Goal: Information Seeking & Learning: Find specific fact

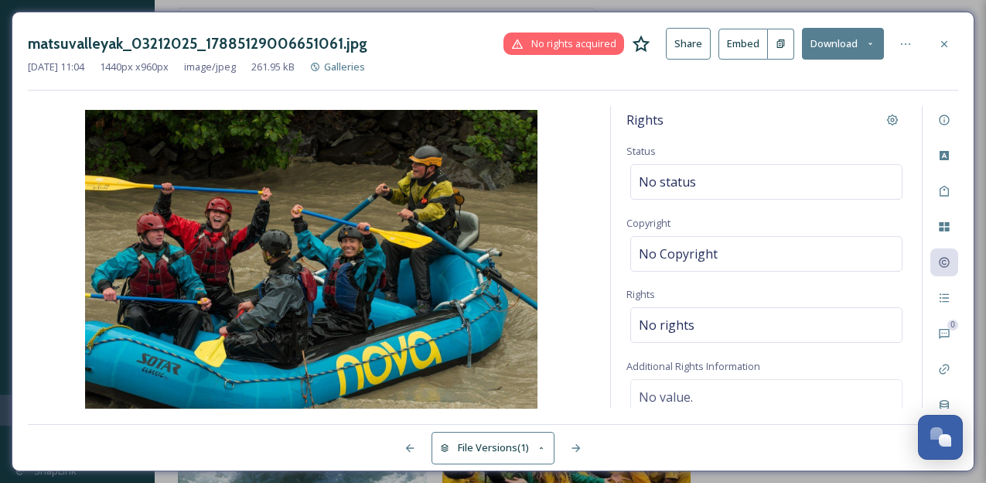
scroll to position [172, 0]
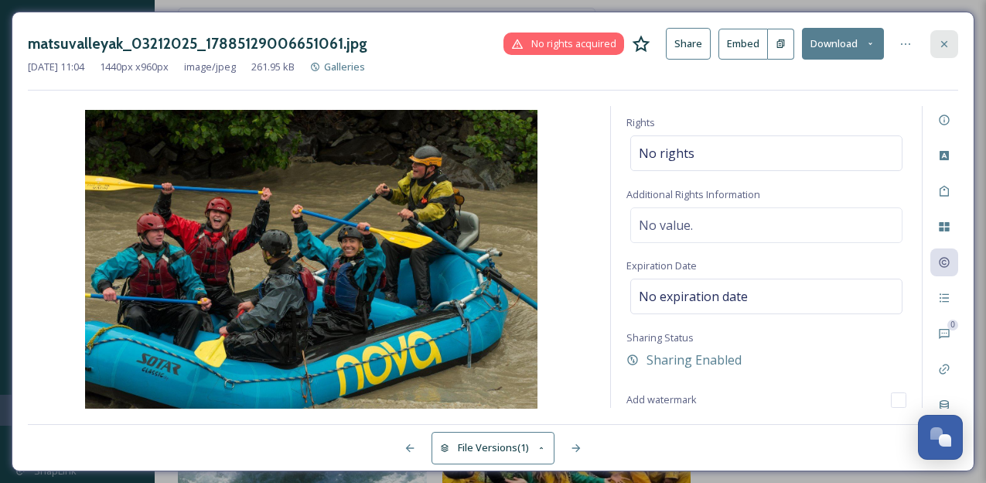
click at [948, 39] on icon at bounding box center [945, 44] width 12 height 12
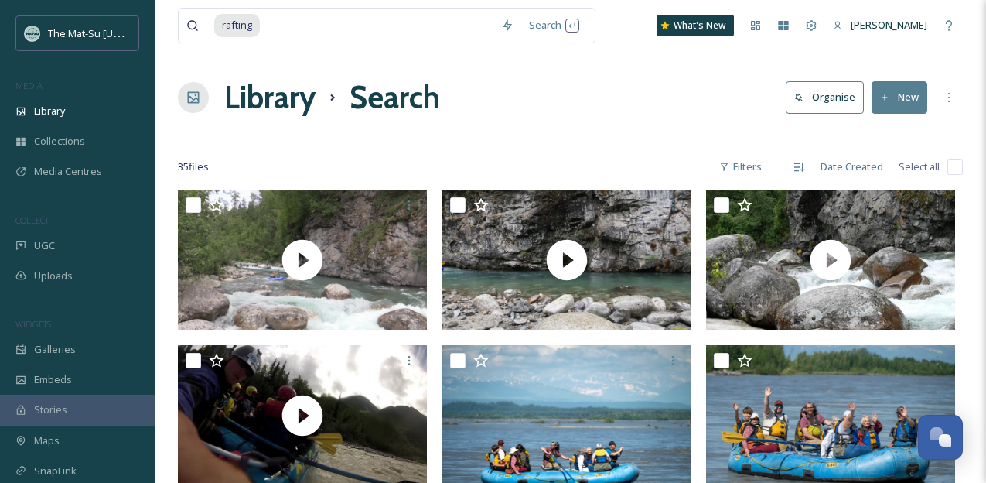
click at [607, 89] on div "Library Search Organise New" at bounding box center [570, 97] width 785 height 46
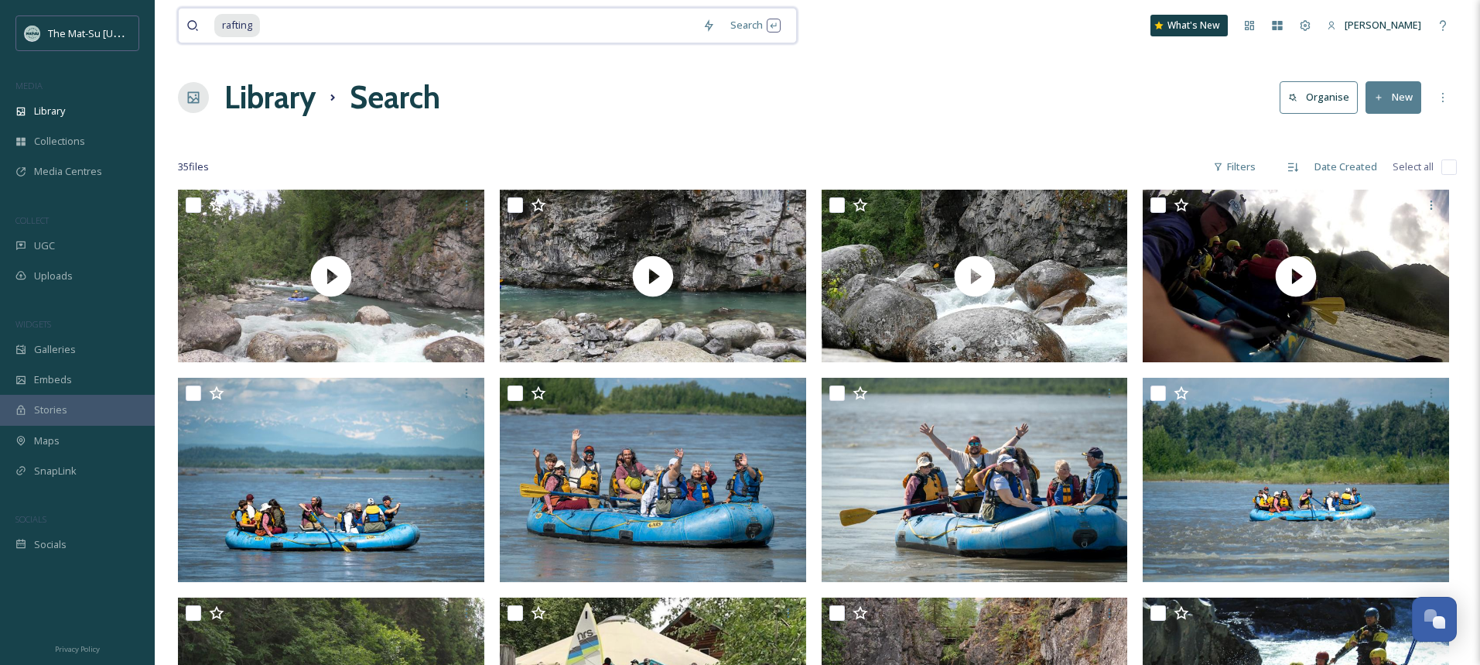
click at [367, 24] on input at bounding box center [478, 26] width 433 height 34
type input "raftin"
click at [768, 19] on div "Search" at bounding box center [764, 25] width 48 height 30
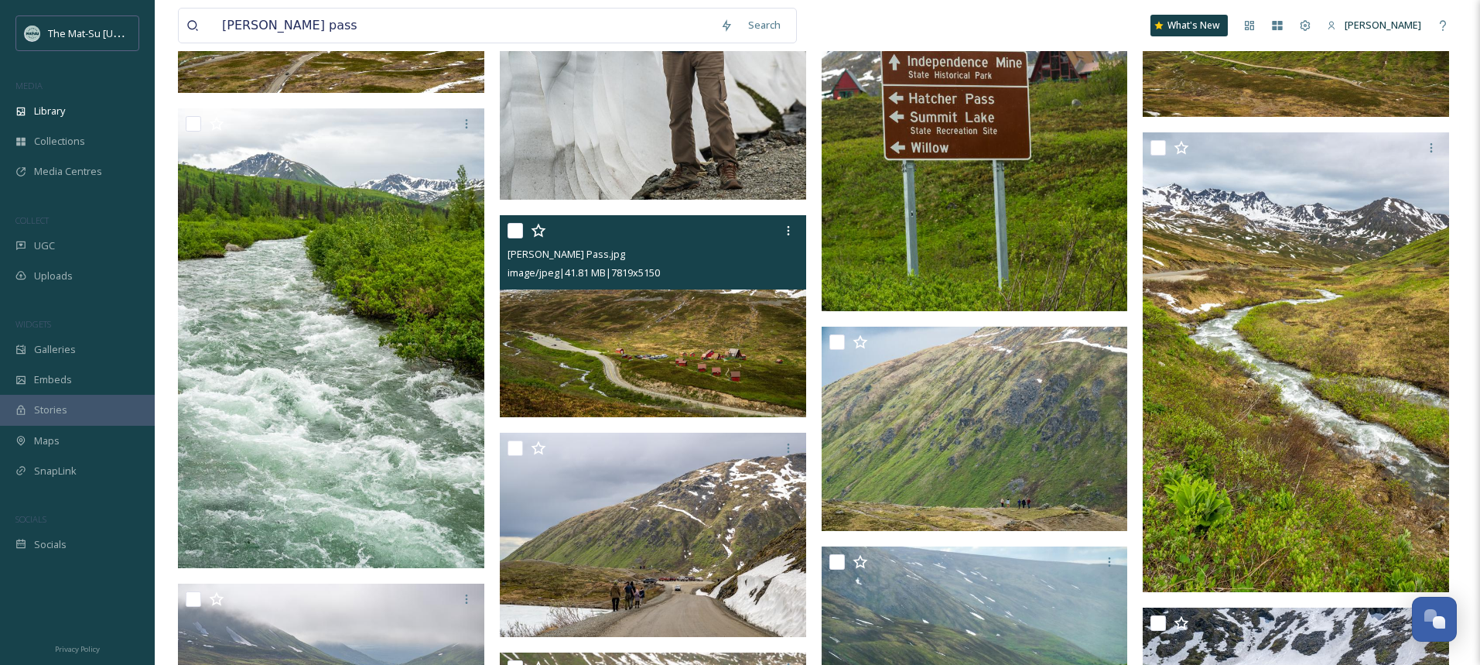
scroll to position [8960, 0]
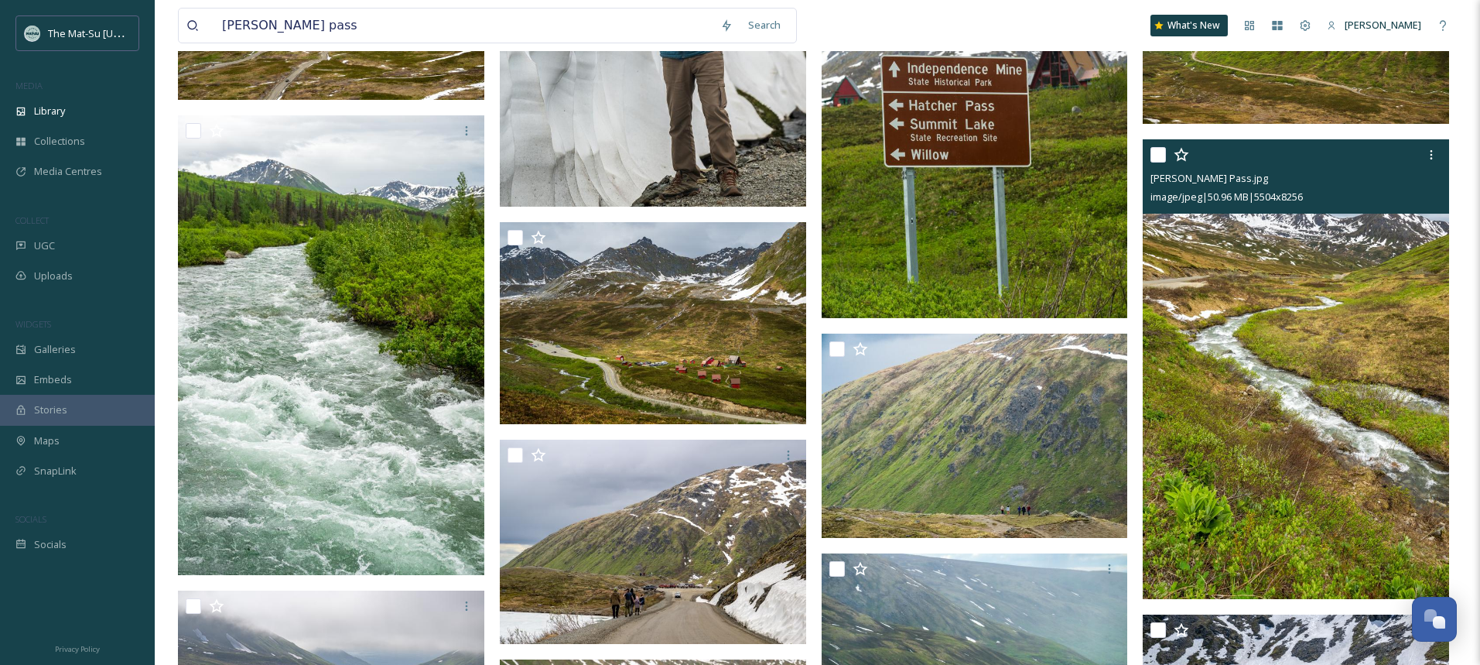
click at [986, 374] on img at bounding box center [1296, 369] width 306 height 460
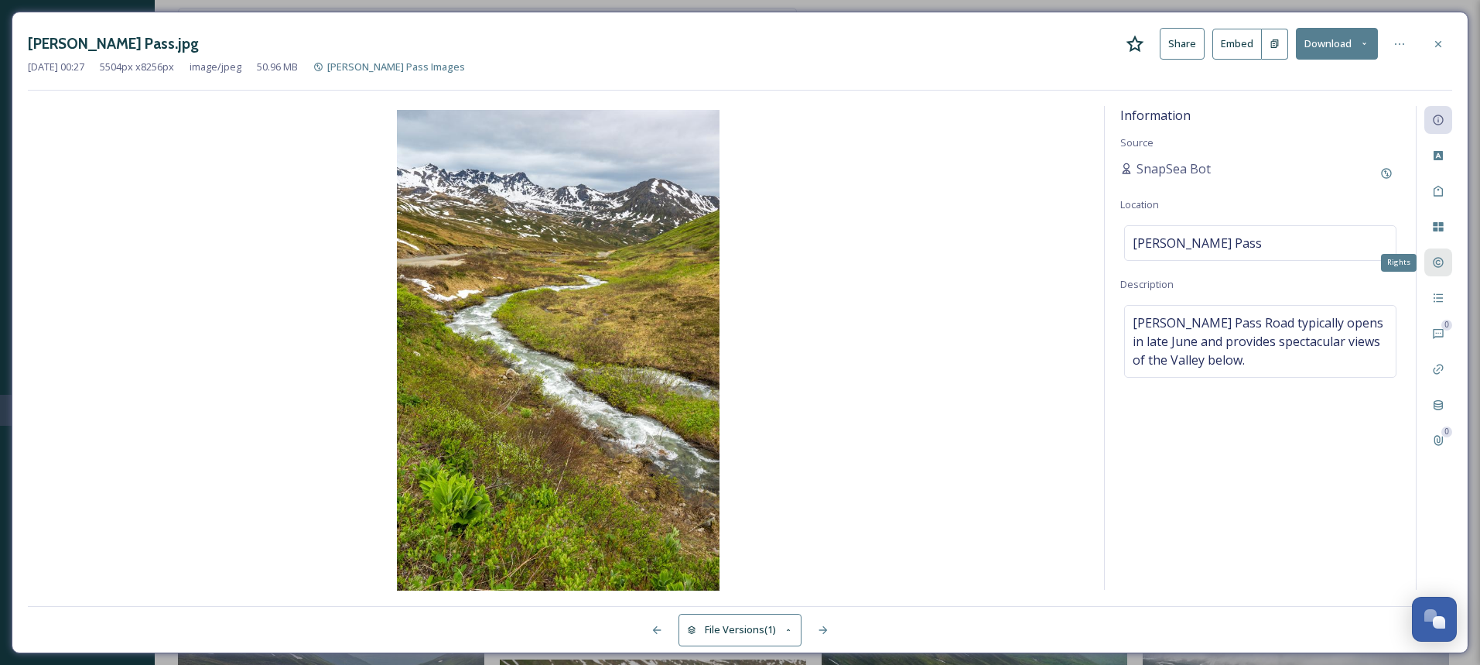
click at [986, 264] on icon at bounding box center [1438, 262] width 12 height 12
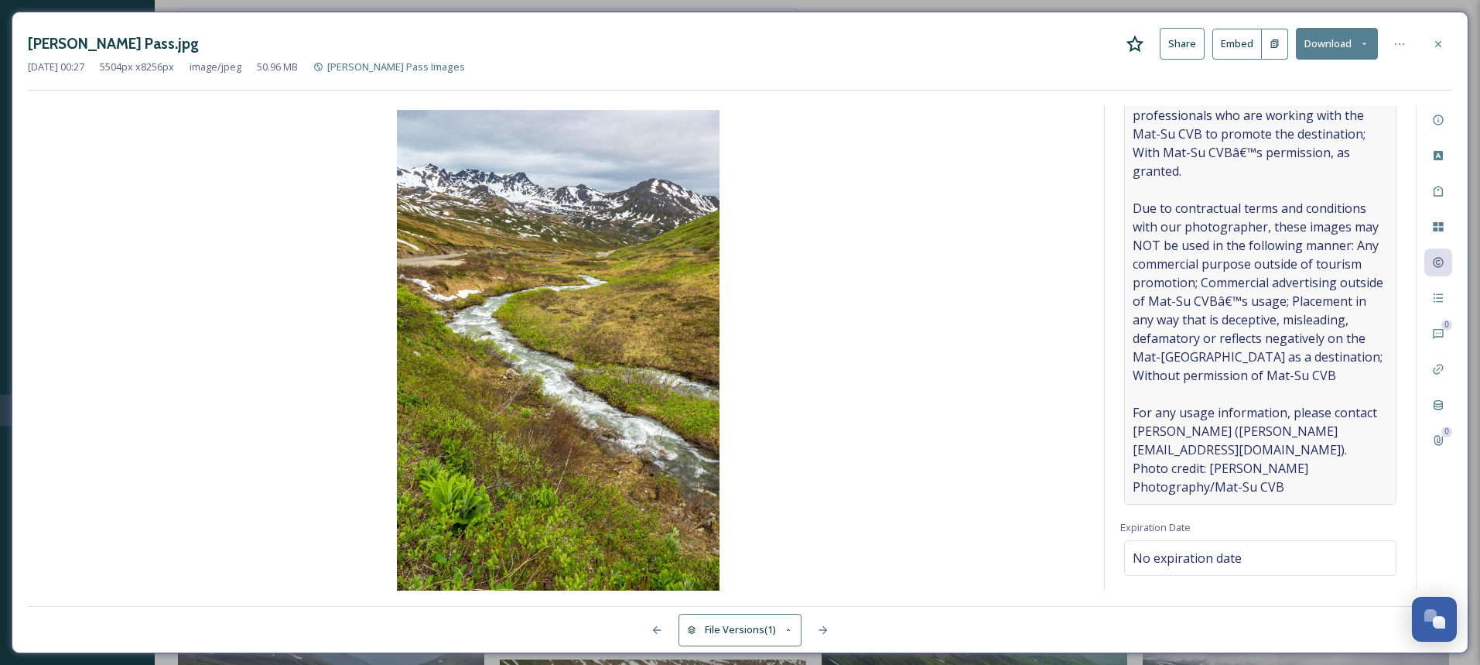
scroll to position [465, 0]
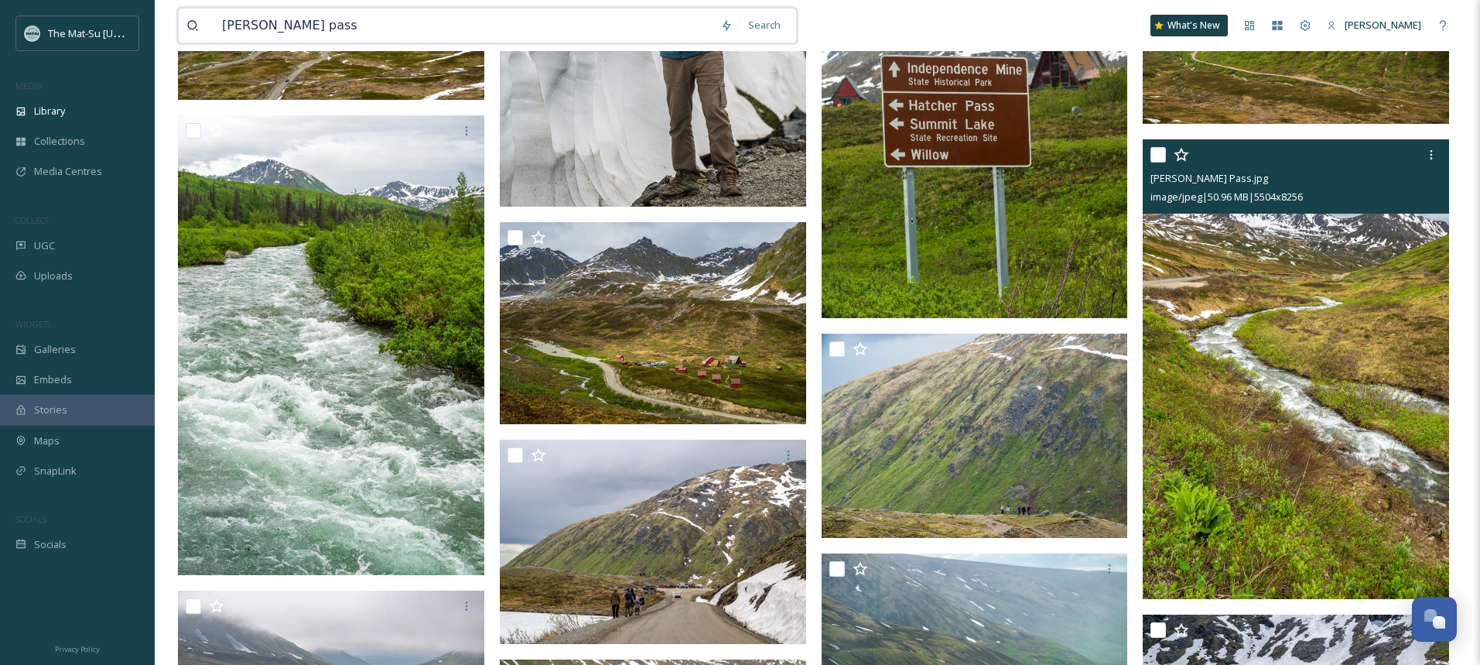
click at [424, 28] on input "[PERSON_NAME] pass" at bounding box center [463, 26] width 498 height 34
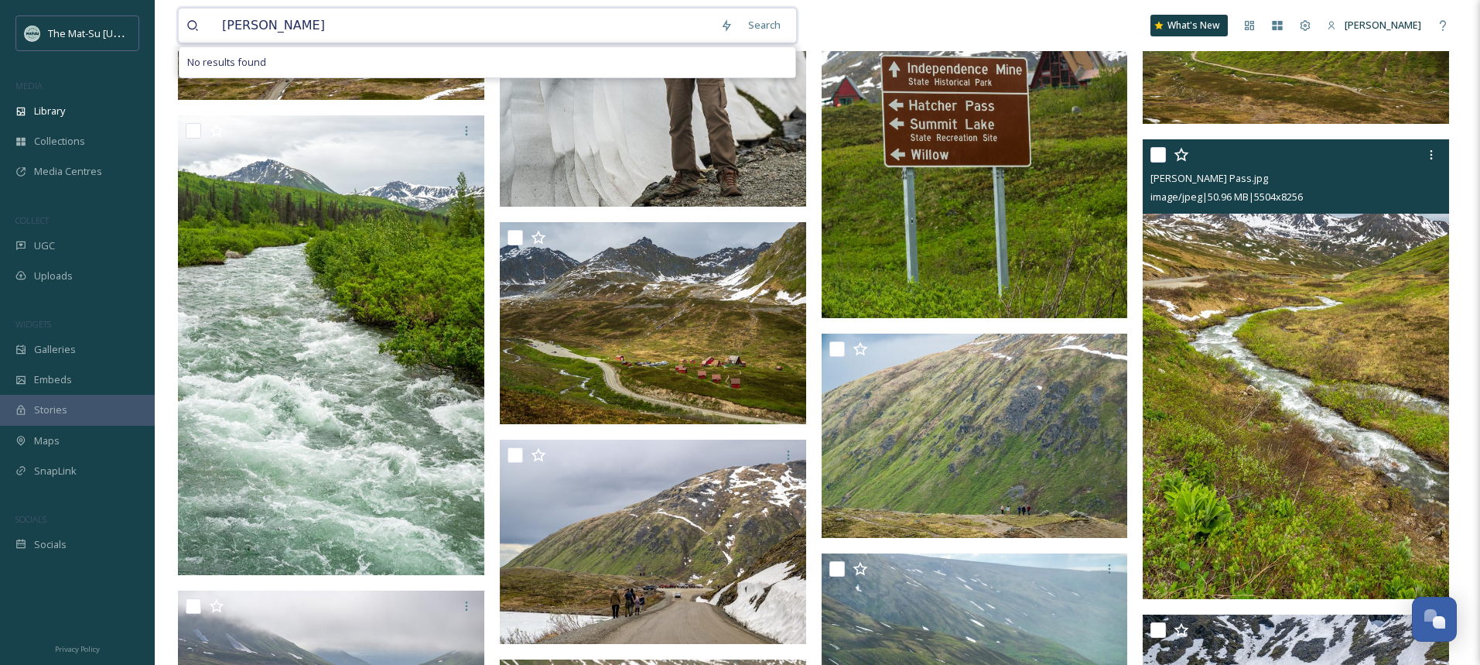
click at [489, 26] on input "[PERSON_NAME]" at bounding box center [463, 26] width 498 height 34
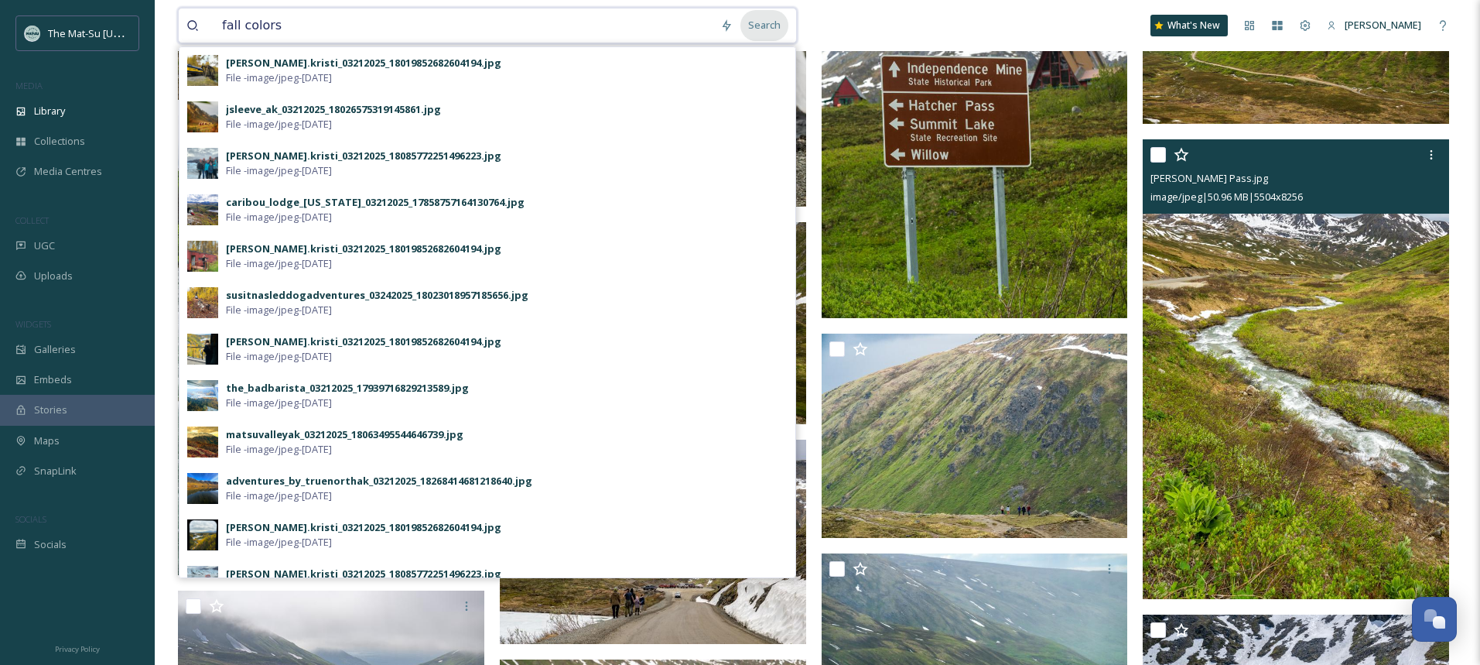
click at [762, 29] on div "Search" at bounding box center [764, 25] width 48 height 30
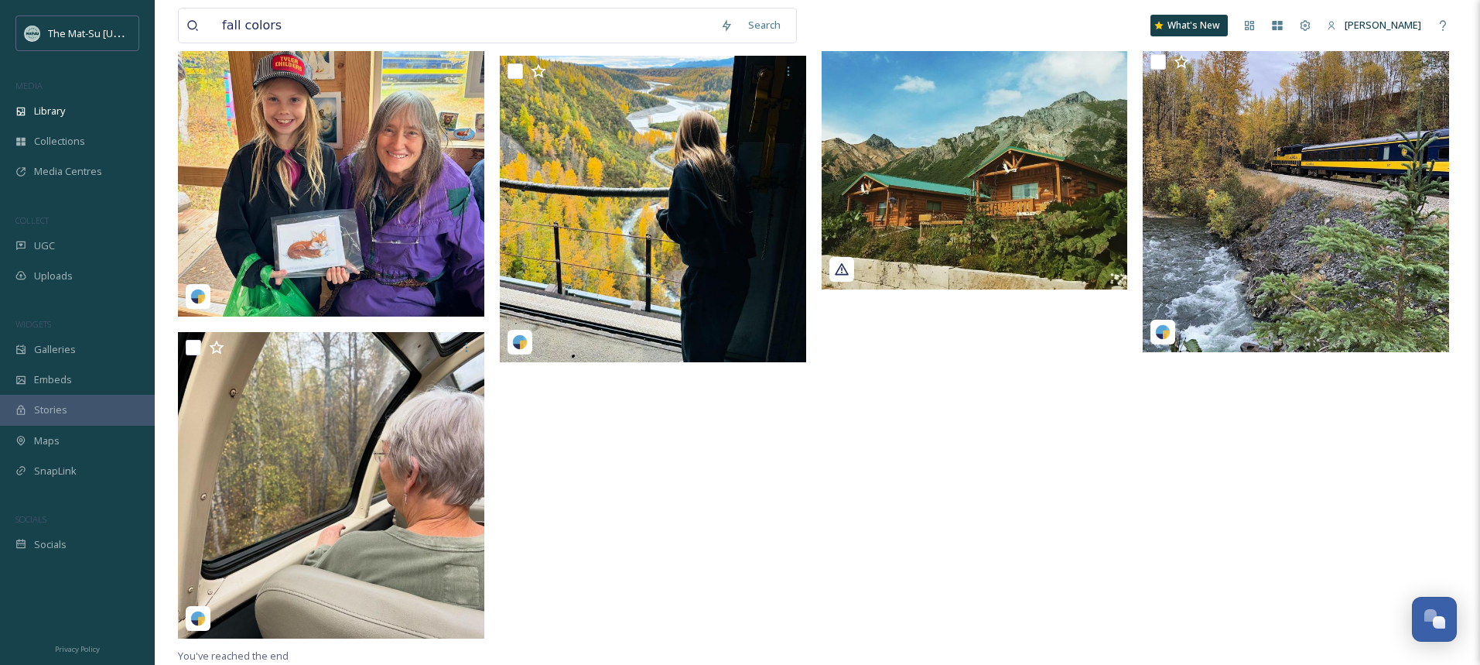
scroll to position [9312, 0]
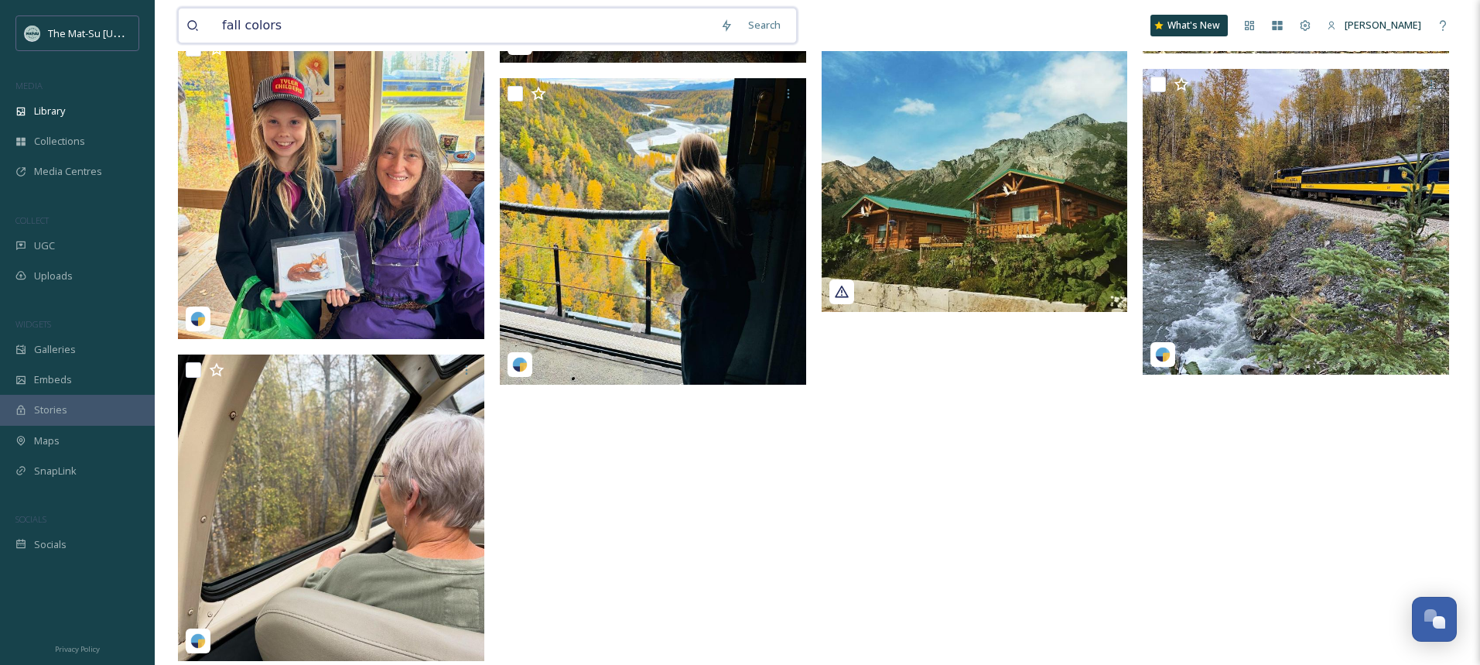
click at [342, 26] on input "fall colors" at bounding box center [463, 26] width 498 height 34
click at [342, 29] on input "fall colors" at bounding box center [463, 26] width 498 height 34
click at [344, 39] on input "fall" at bounding box center [463, 26] width 498 height 34
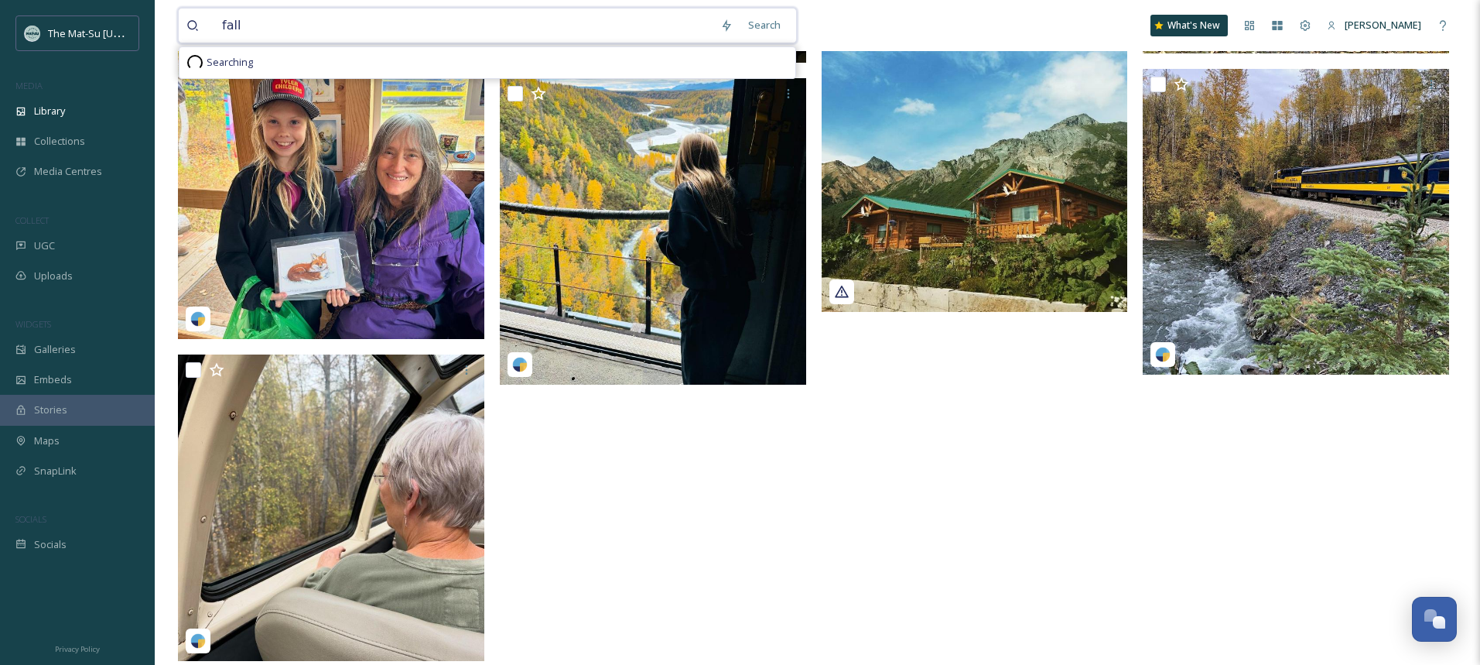
click at [344, 39] on input "fall" at bounding box center [463, 26] width 498 height 34
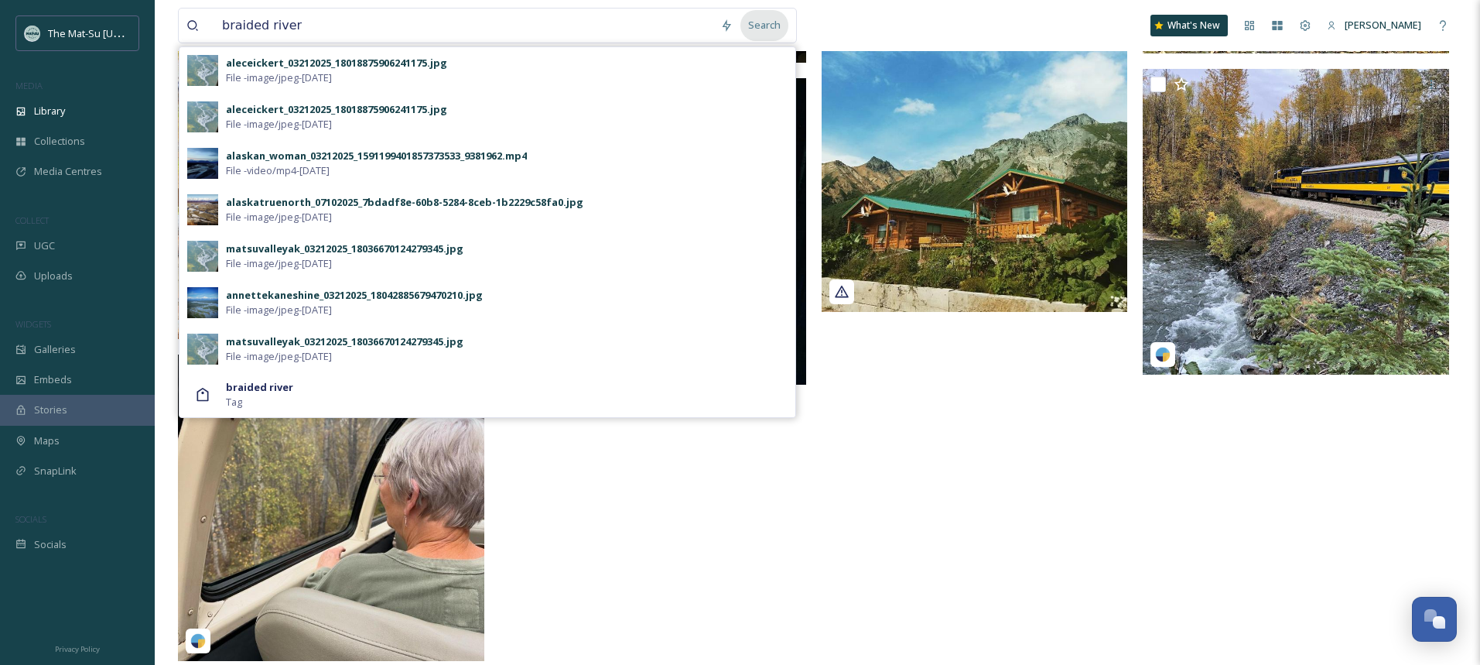
click at [771, 28] on div "Search" at bounding box center [764, 25] width 48 height 30
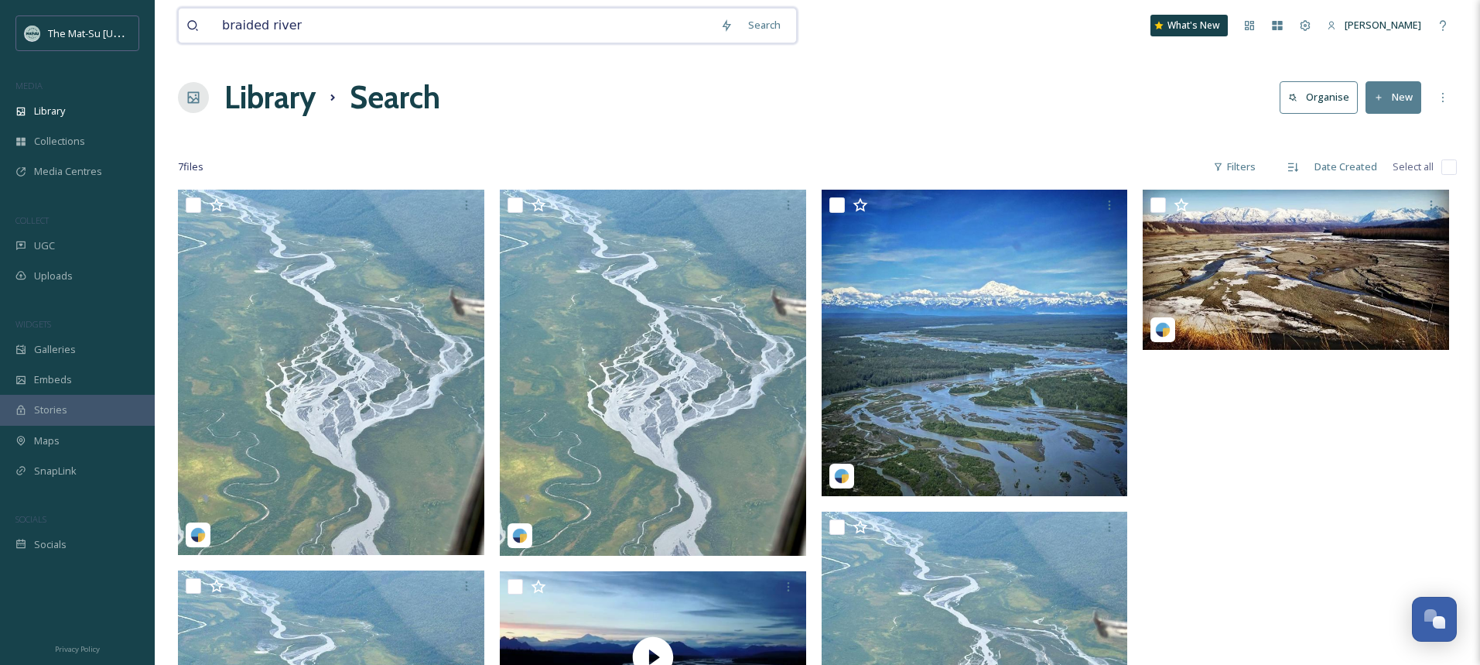
click at [312, 27] on input "braided river" at bounding box center [463, 26] width 498 height 34
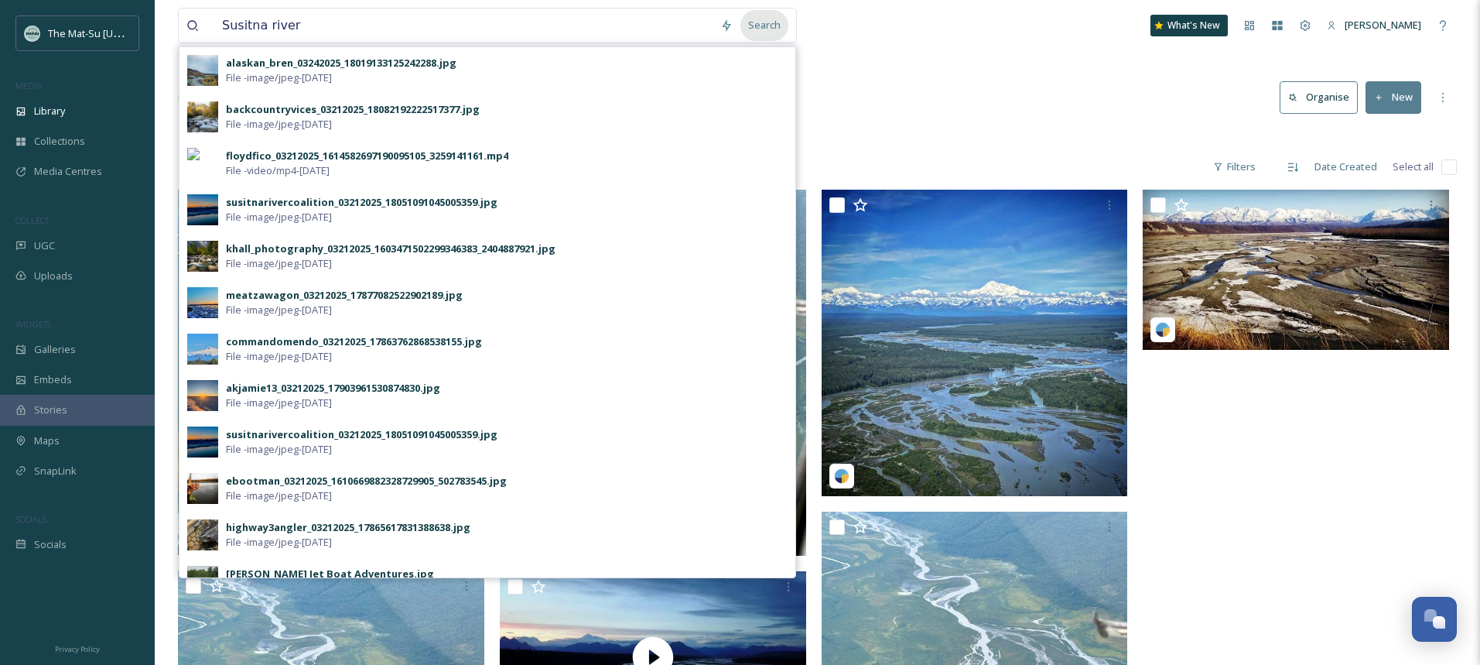
click at [767, 29] on div "Search" at bounding box center [764, 25] width 48 height 30
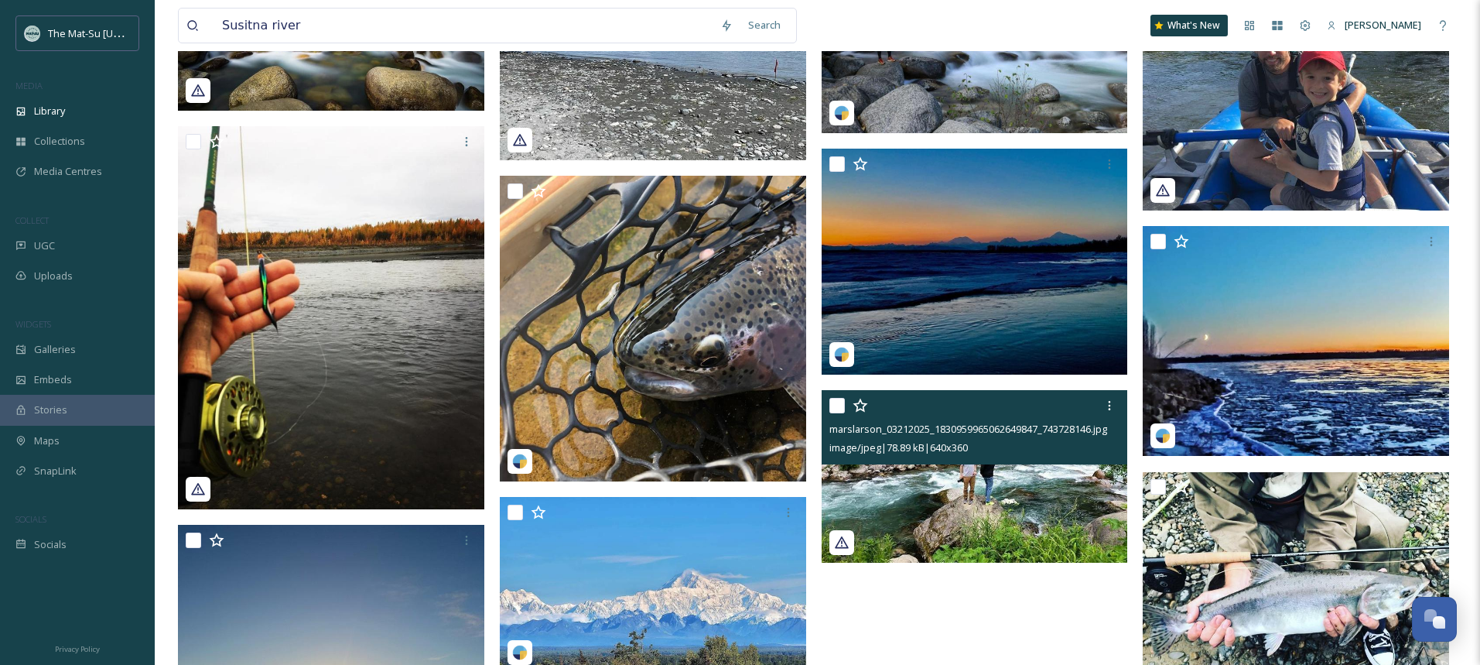
scroll to position [1339, 0]
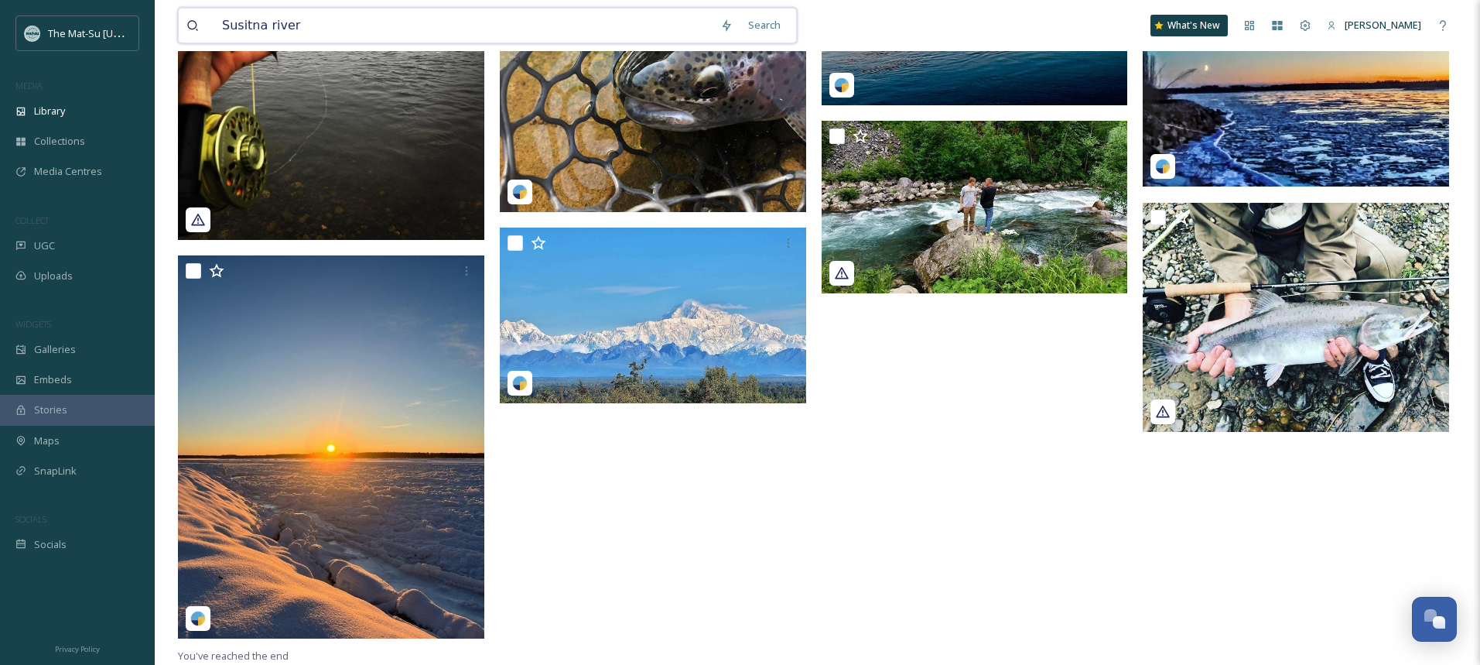
click at [322, 27] on input "Susitna river" at bounding box center [463, 26] width 498 height 34
type input "T"
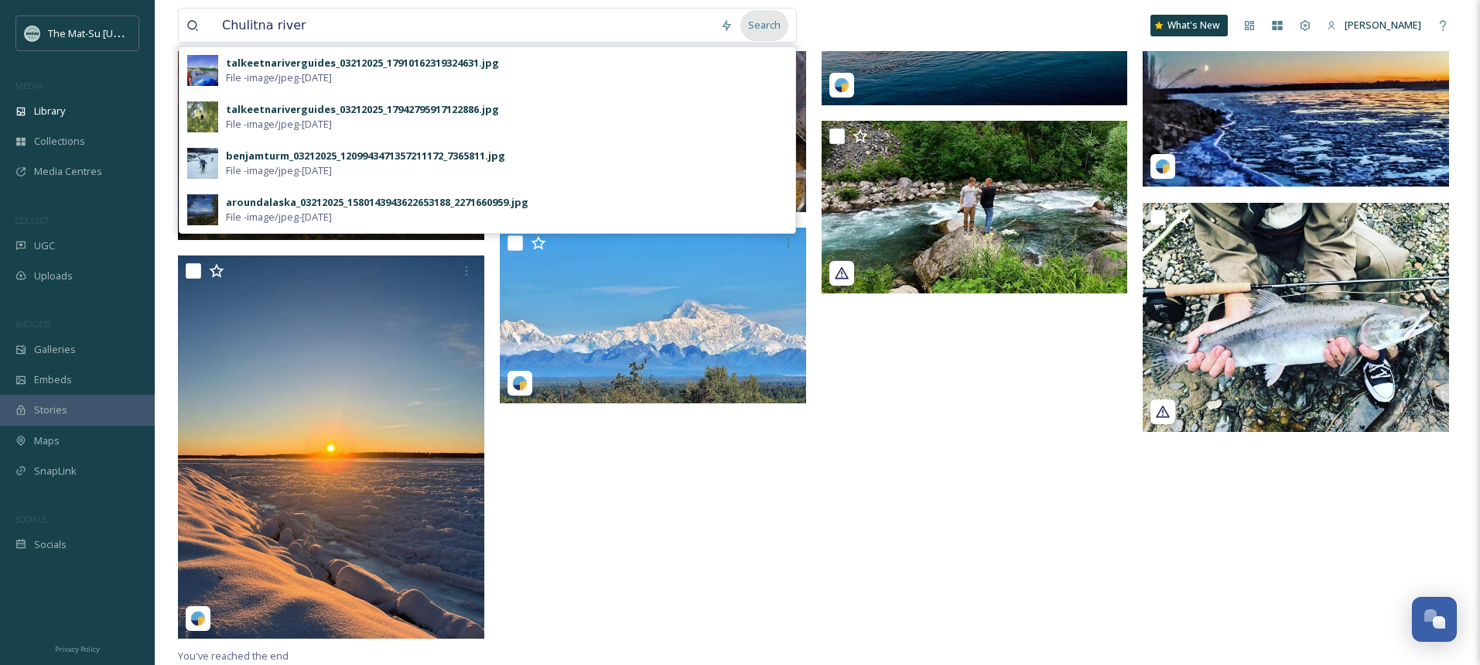
click at [772, 22] on div "Search" at bounding box center [764, 25] width 48 height 30
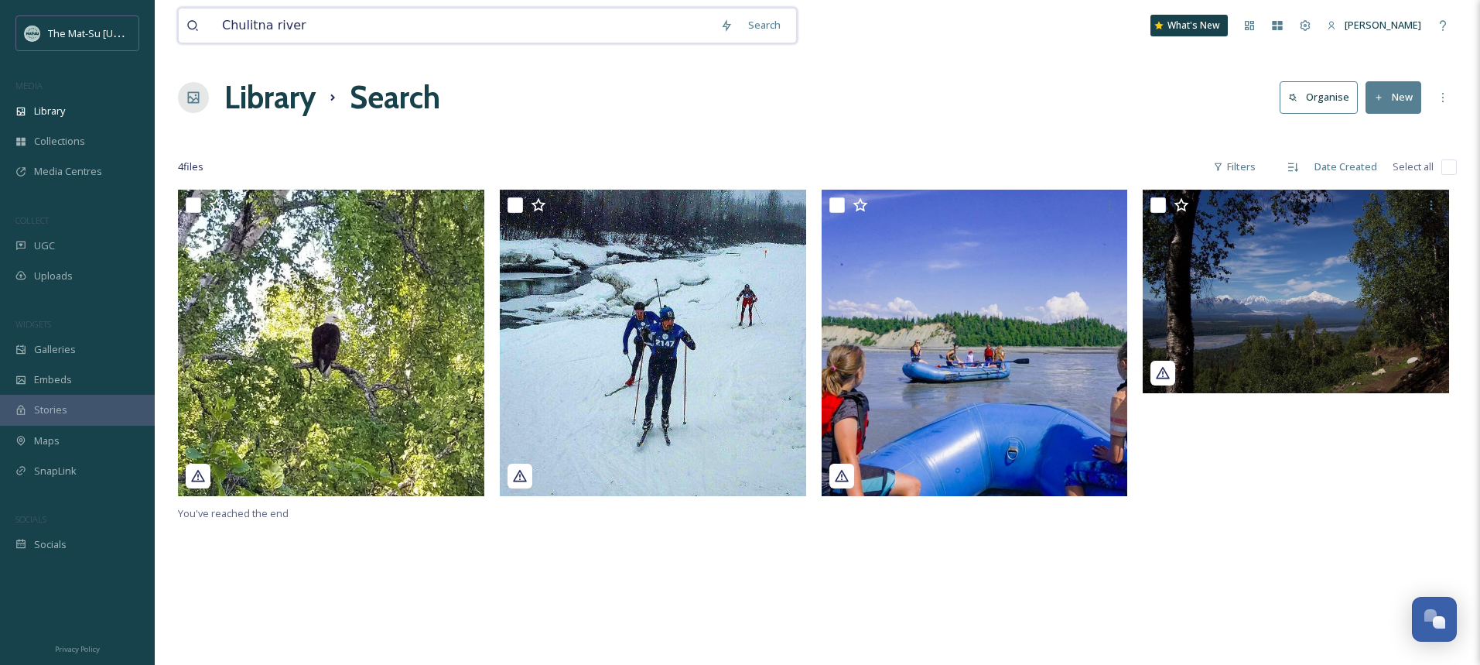
click at [346, 29] on input "Chulitna river" at bounding box center [463, 26] width 498 height 34
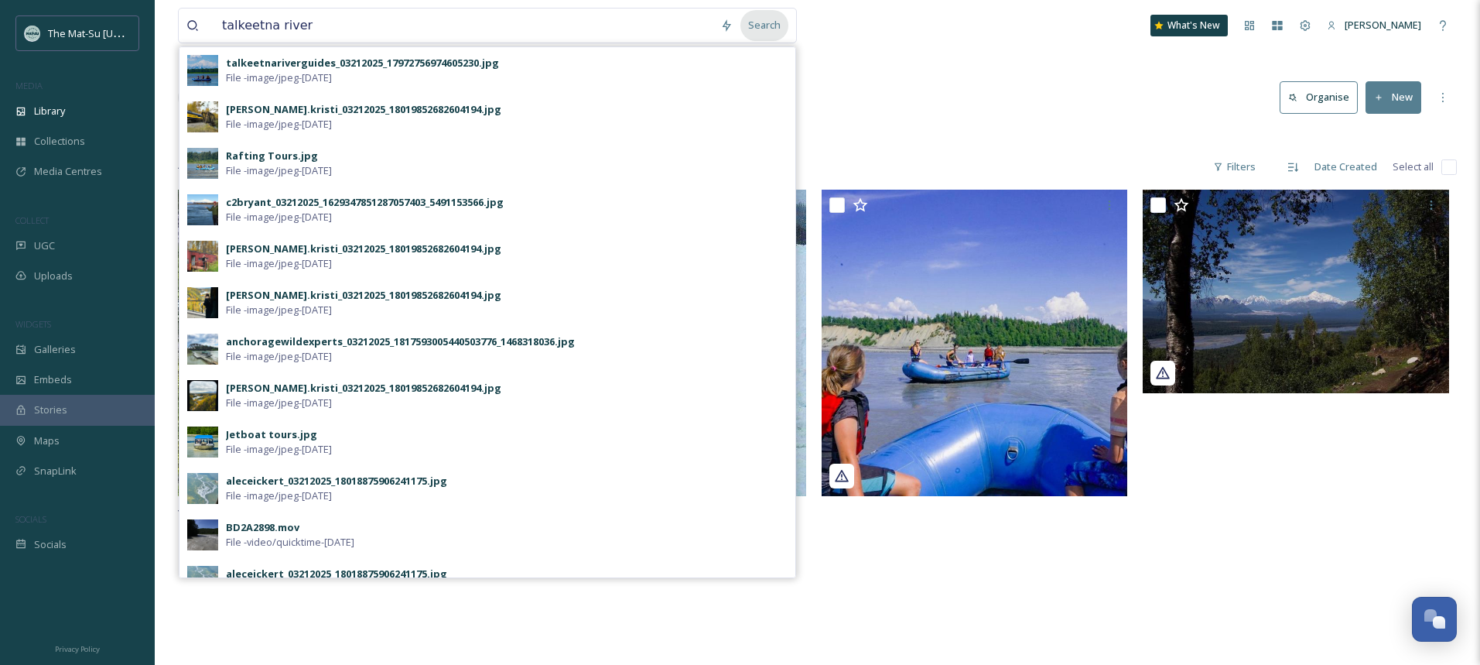
click at [761, 19] on div "Search" at bounding box center [764, 25] width 48 height 30
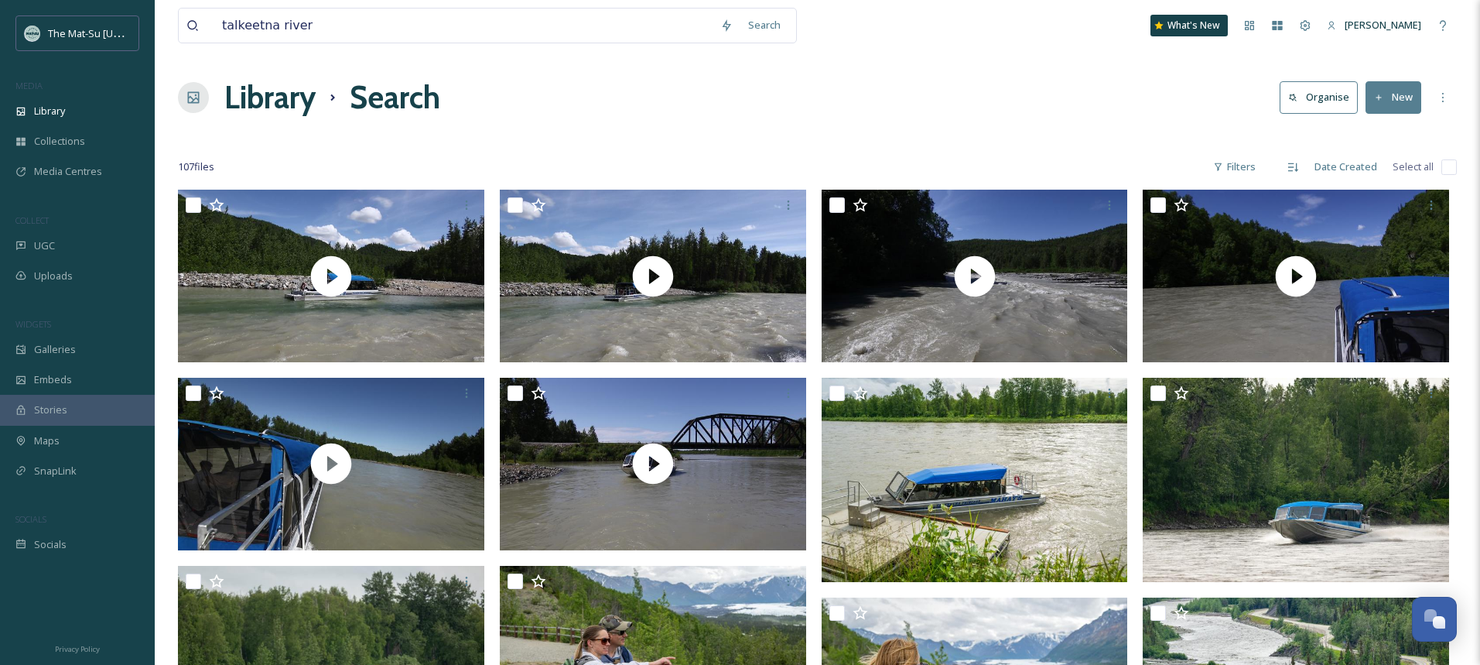
click at [942, 89] on div "Library Search Organise New" at bounding box center [817, 97] width 1279 height 46
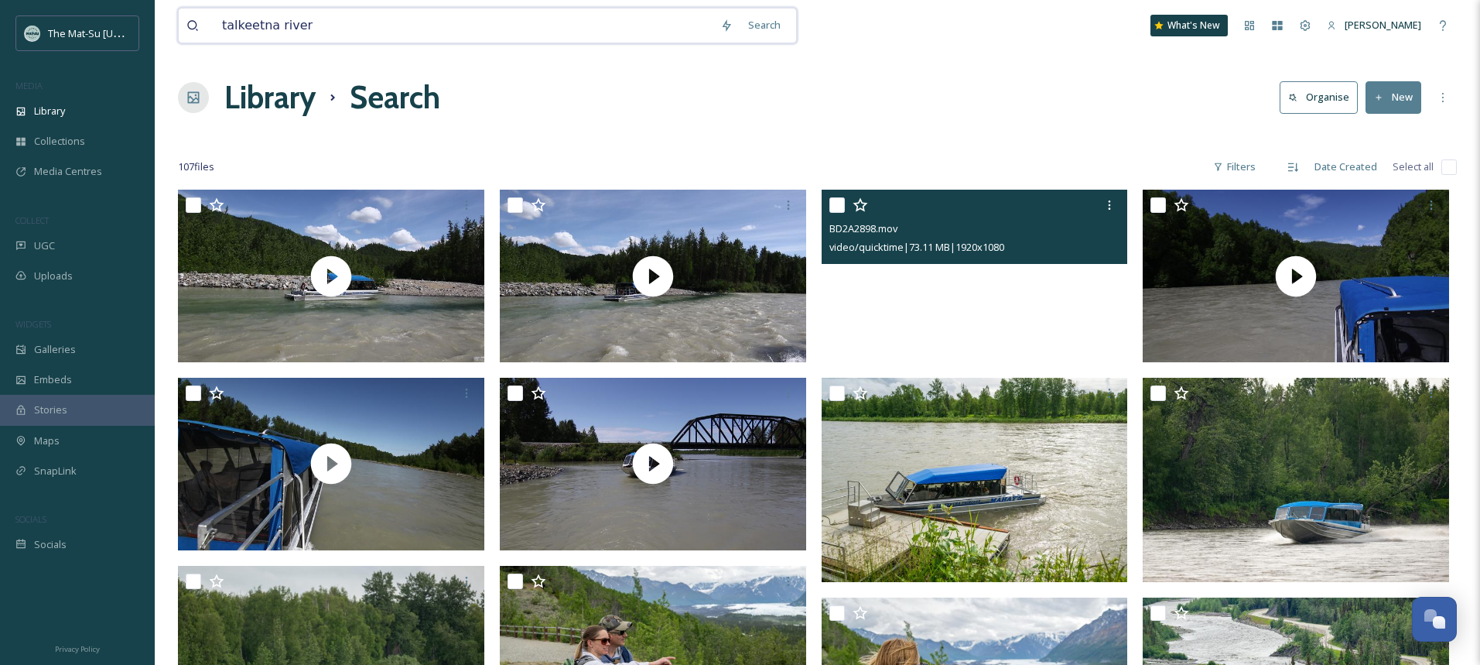
click at [519, 30] on input "talkeetna river" at bounding box center [463, 26] width 498 height 34
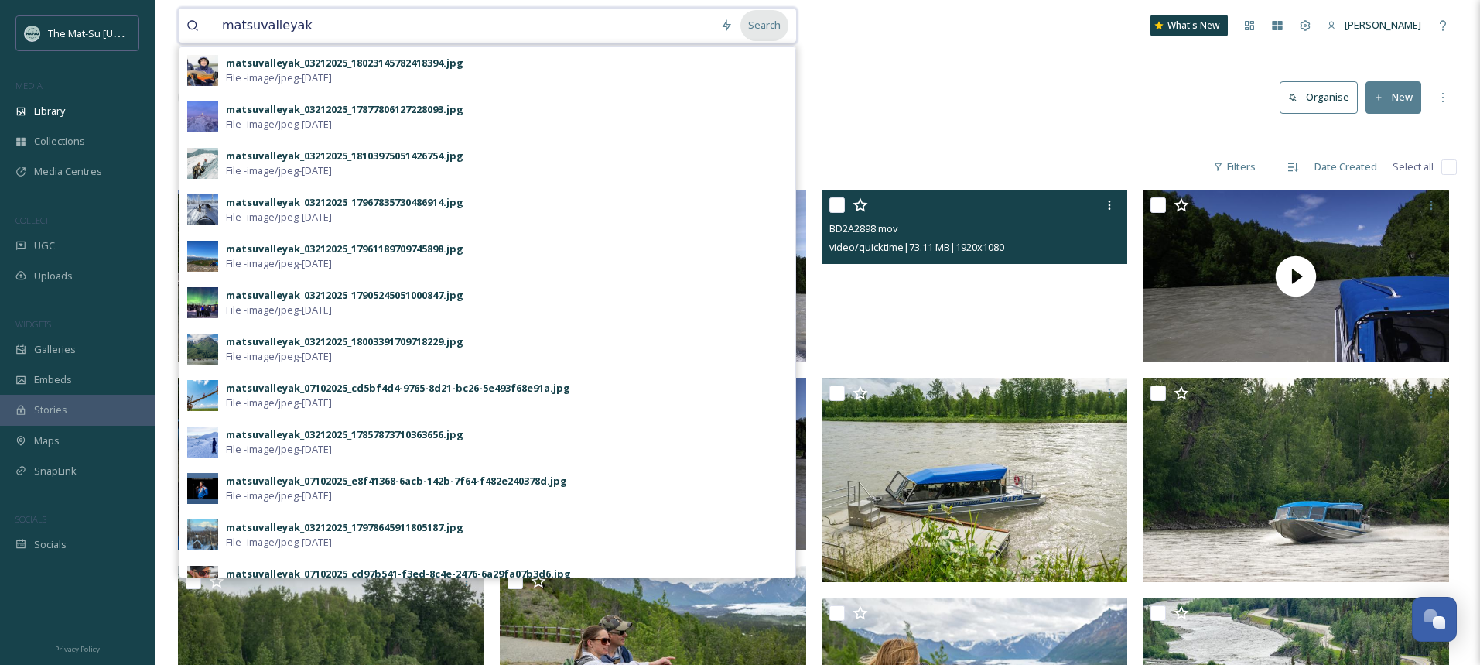
type input "matsuvalleyak"
click at [762, 28] on div "Search" at bounding box center [764, 25] width 48 height 30
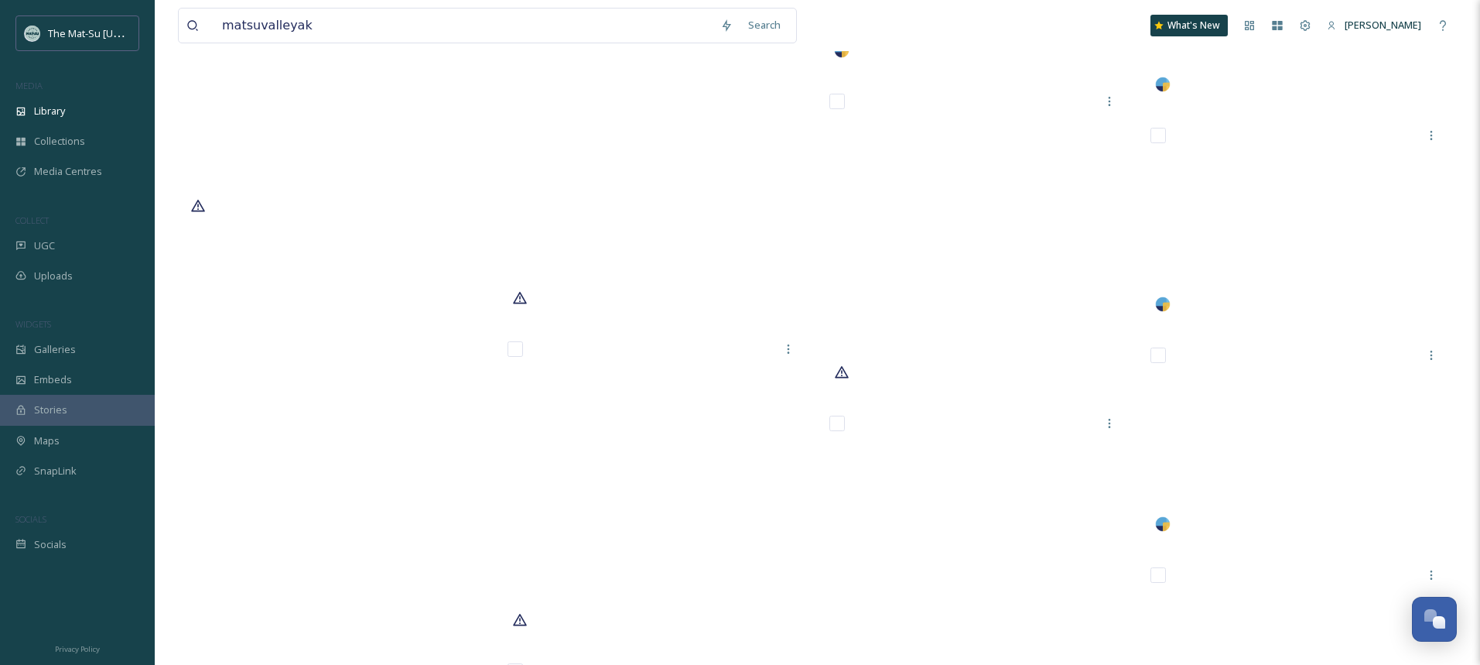
scroll to position [58963, 0]
